Goal: Information Seeking & Learning: Learn about a topic

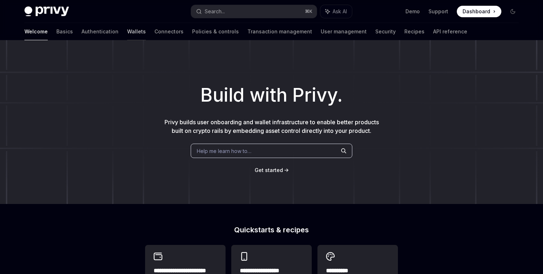
click at [127, 34] on link "Wallets" at bounding box center [136, 31] width 19 height 17
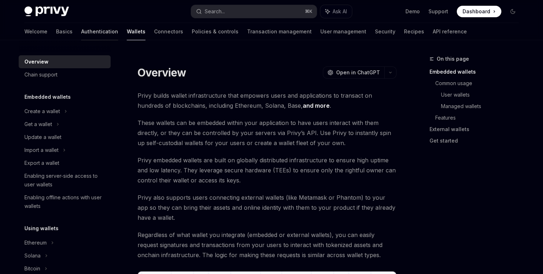
click at [81, 33] on link "Authentication" at bounding box center [99, 31] width 37 height 17
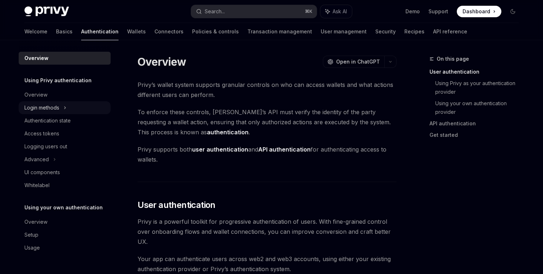
click at [54, 111] on div "Login methods" at bounding box center [41, 107] width 35 height 9
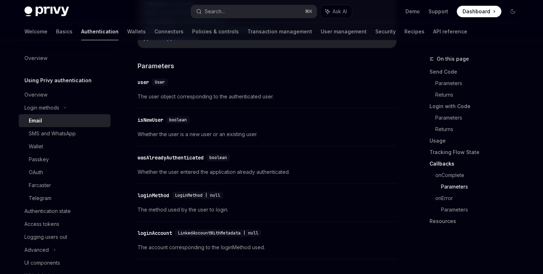
scroll to position [1195, 0]
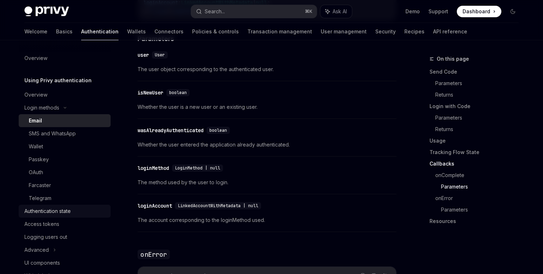
click at [52, 211] on div "Authentication state" at bounding box center [47, 211] width 46 height 9
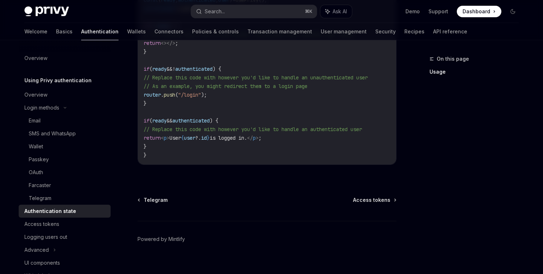
scroll to position [337, 0]
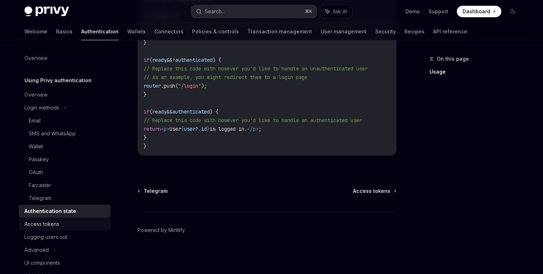
click at [53, 223] on div "Access tokens" at bounding box center [41, 224] width 35 height 9
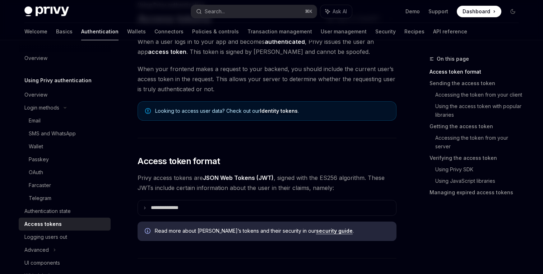
scroll to position [54, 0]
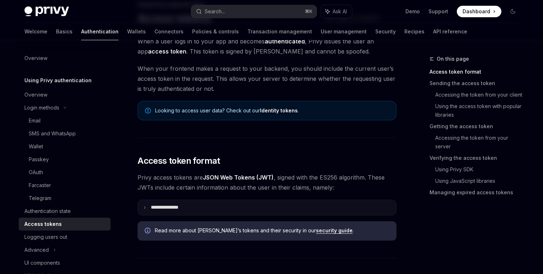
click at [146, 208] on icon at bounding box center [145, 208] width 4 height 4
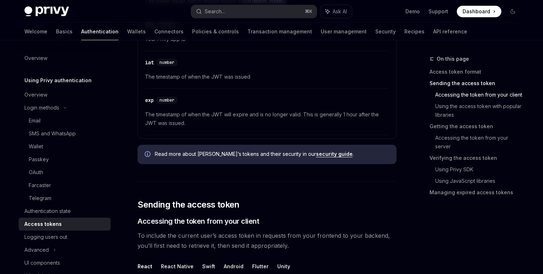
scroll to position [370, 0]
click at [316, 154] on link "security guide" at bounding box center [334, 154] width 37 height 6
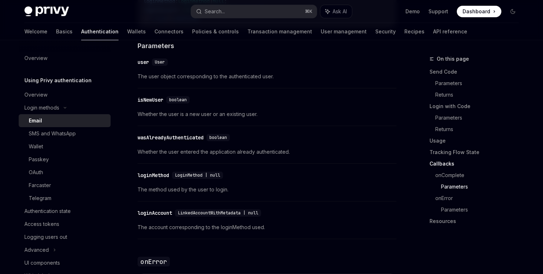
scroll to position [1195, 0]
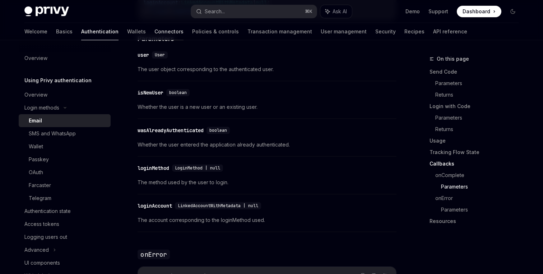
click at [155, 32] on link "Connectors" at bounding box center [169, 31] width 29 height 17
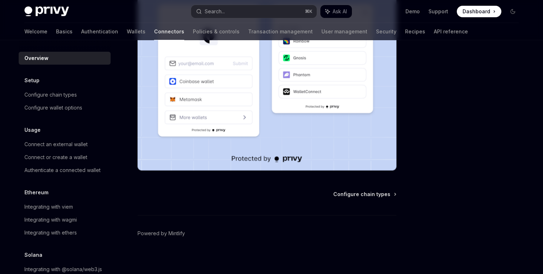
scroll to position [186, 0]
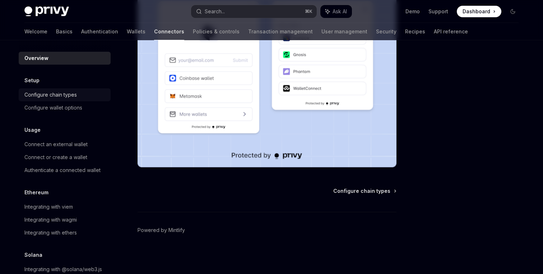
click at [57, 97] on div "Configure chain types" at bounding box center [50, 95] width 52 height 9
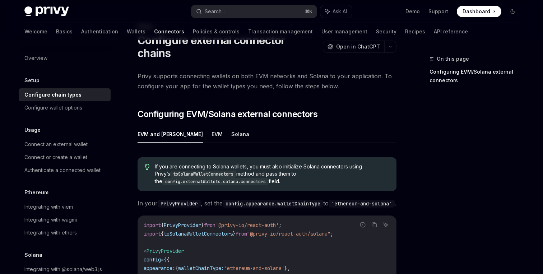
scroll to position [33, 0]
click at [376, 31] on link "Security" at bounding box center [386, 31] width 20 height 17
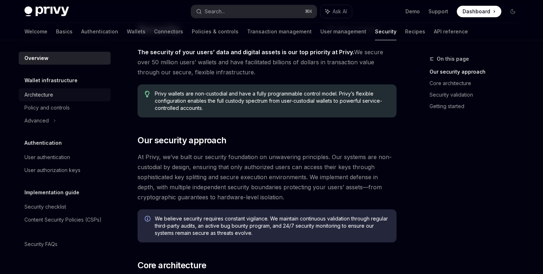
click at [49, 97] on div "Architecture" at bounding box center [38, 95] width 29 height 9
type textarea "*"
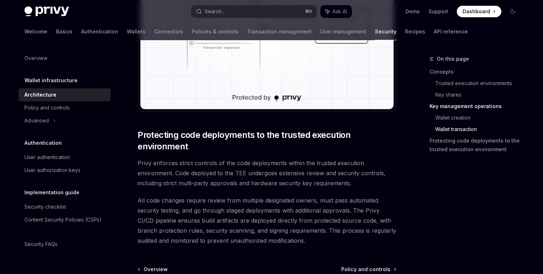
scroll to position [1535, 0]
